Goal: Navigation & Orientation: Find specific page/section

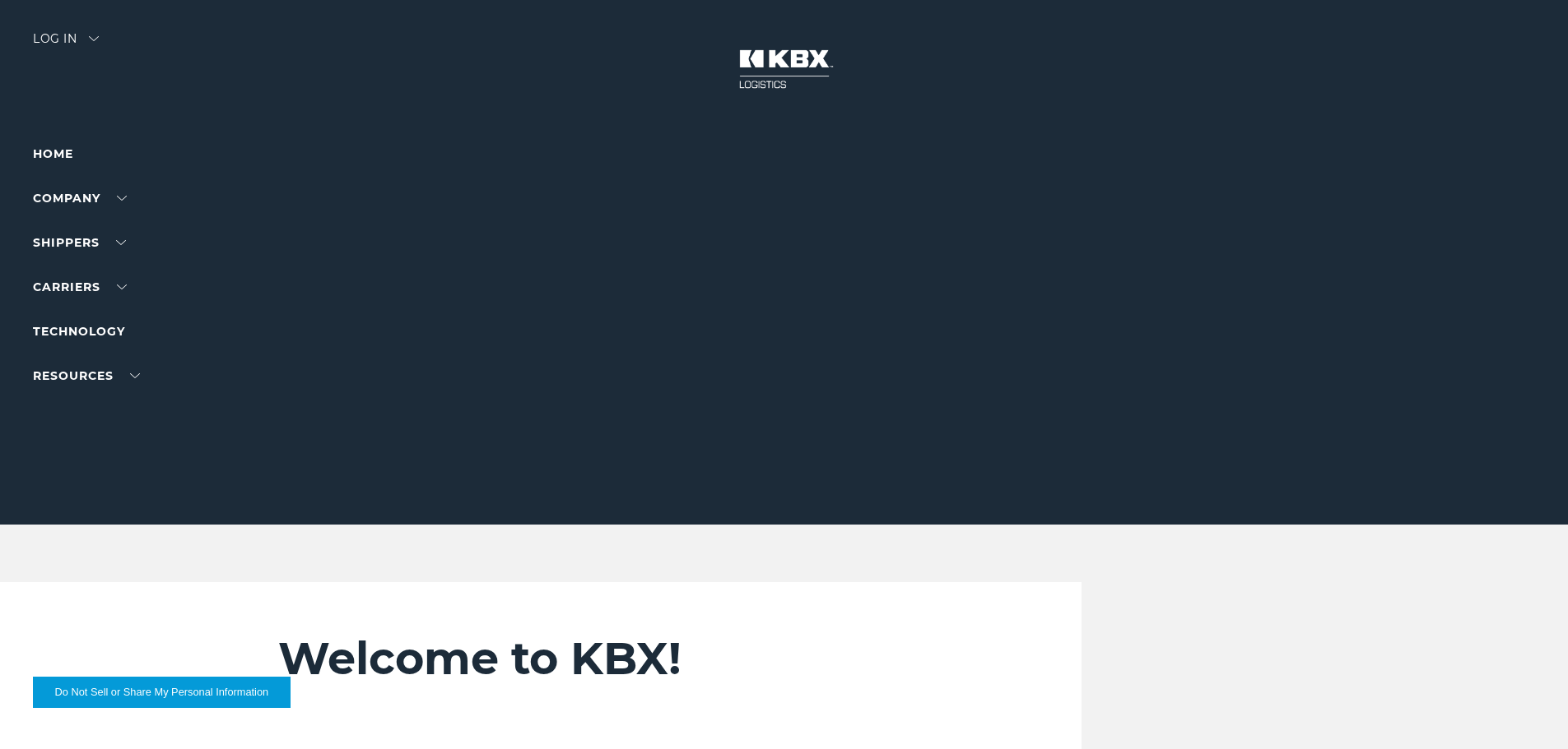
click at [55, 43] on div "Log in" at bounding box center [65, 45] width 66 height 24
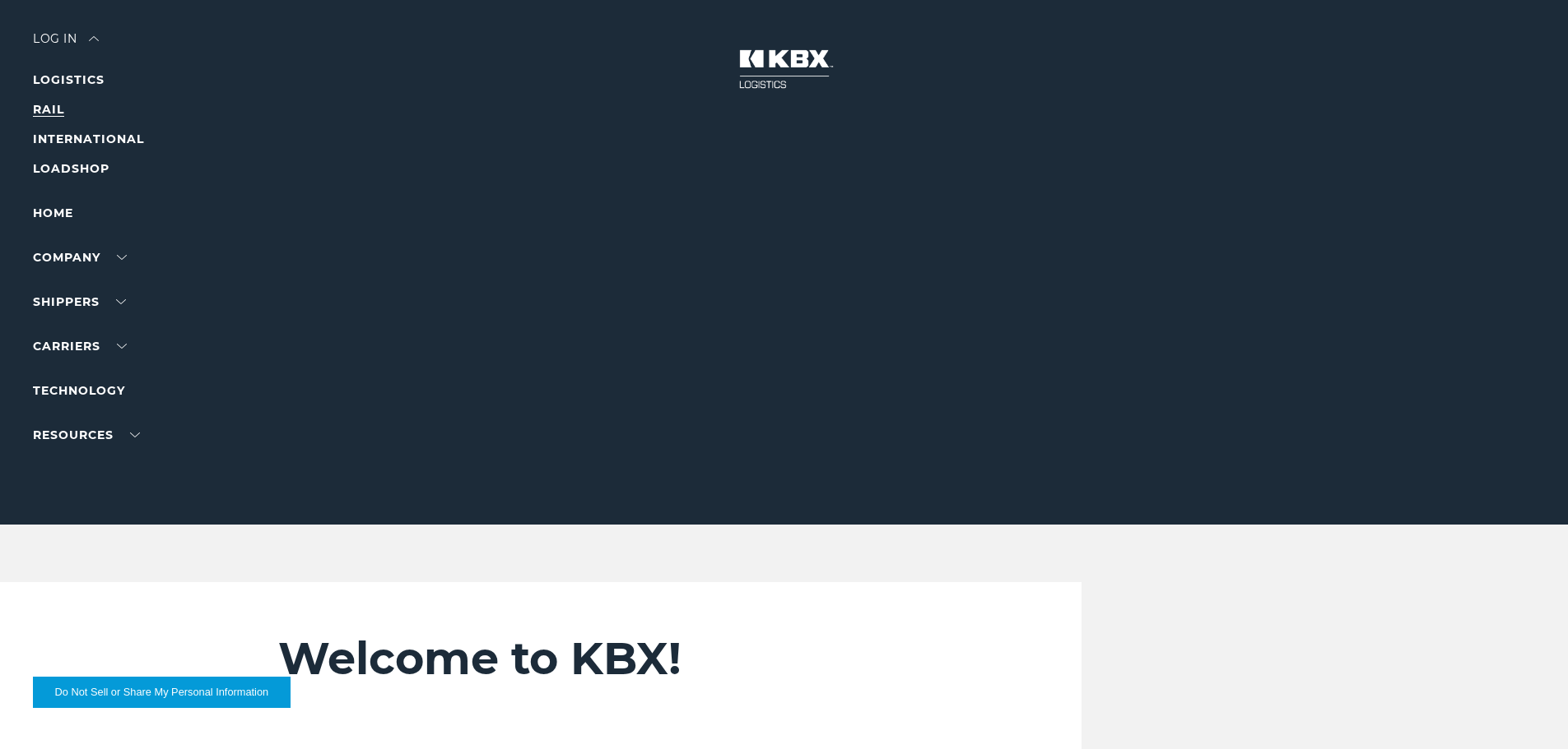
click at [53, 114] on link "RAIL" at bounding box center [49, 109] width 32 height 15
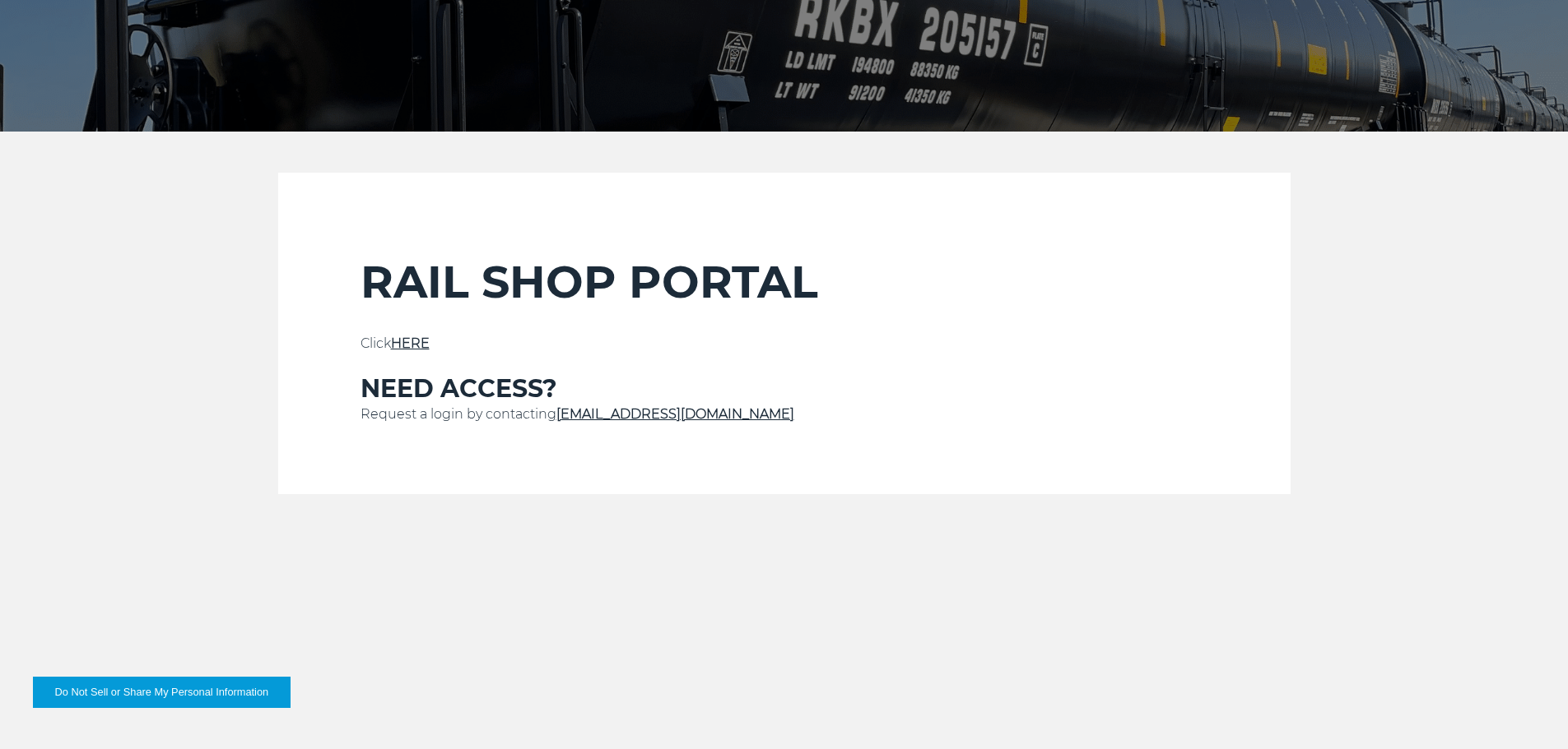
scroll to position [411, 0]
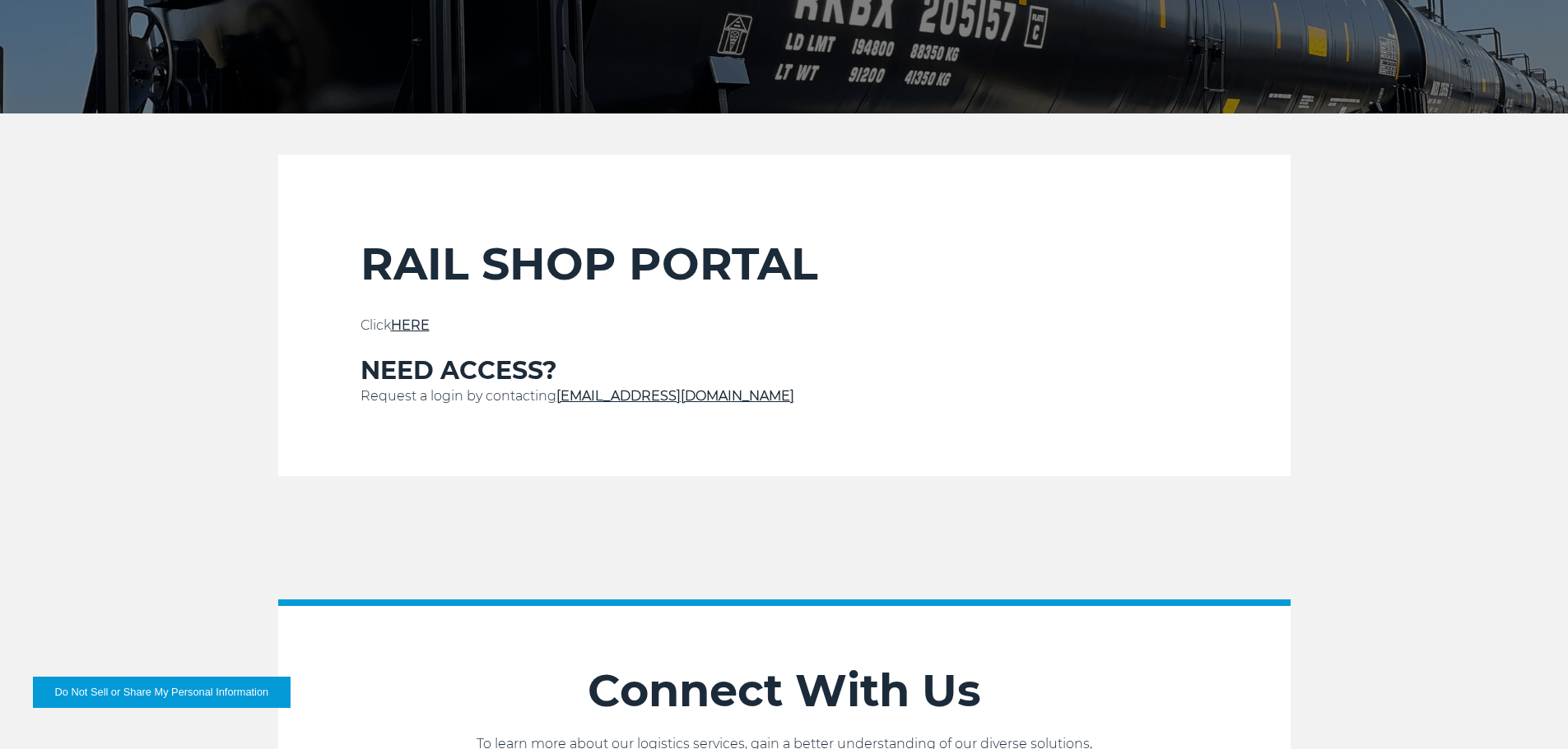
click at [412, 325] on link "HERE" at bounding box center [410, 325] width 38 height 16
